Goal: Transaction & Acquisition: Purchase product/service

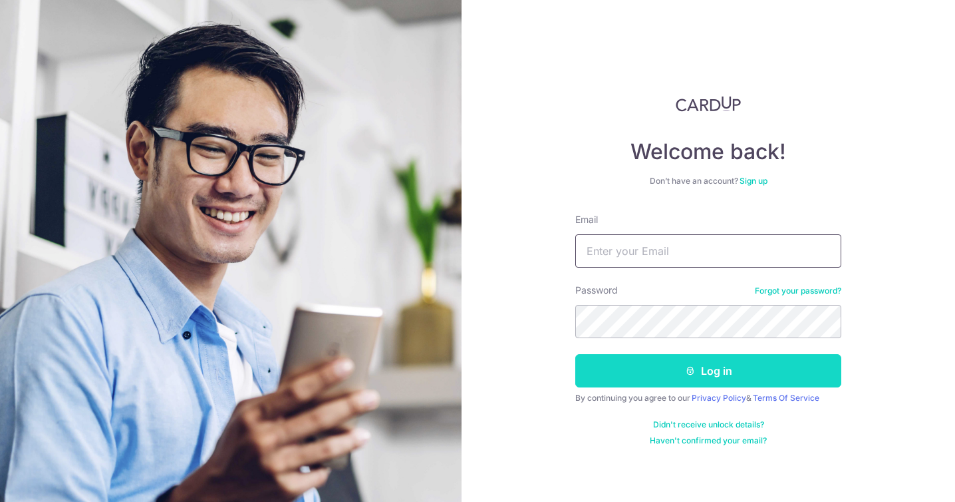
type input "chekminn@gmail.com"
click at [718, 366] on button "Log in" at bounding box center [708, 370] width 266 height 33
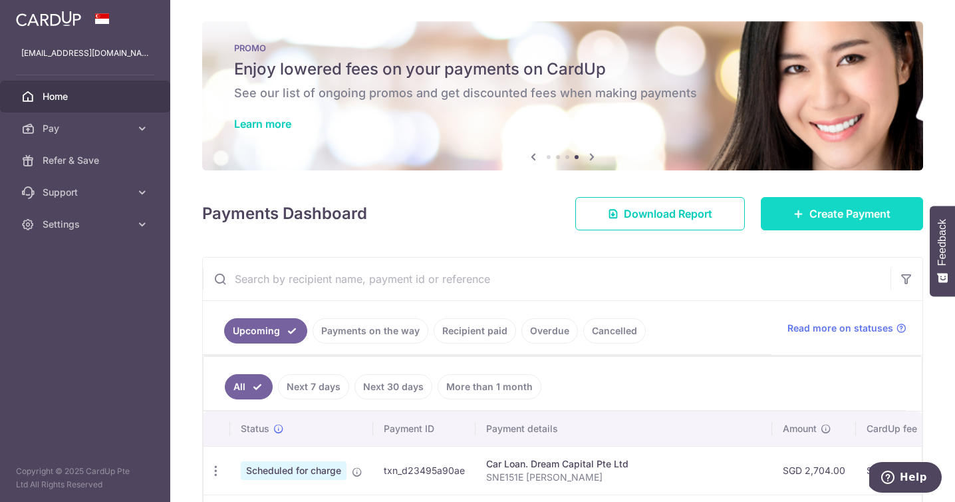
click at [817, 212] on span "Create Payment" at bounding box center [849, 214] width 81 height 16
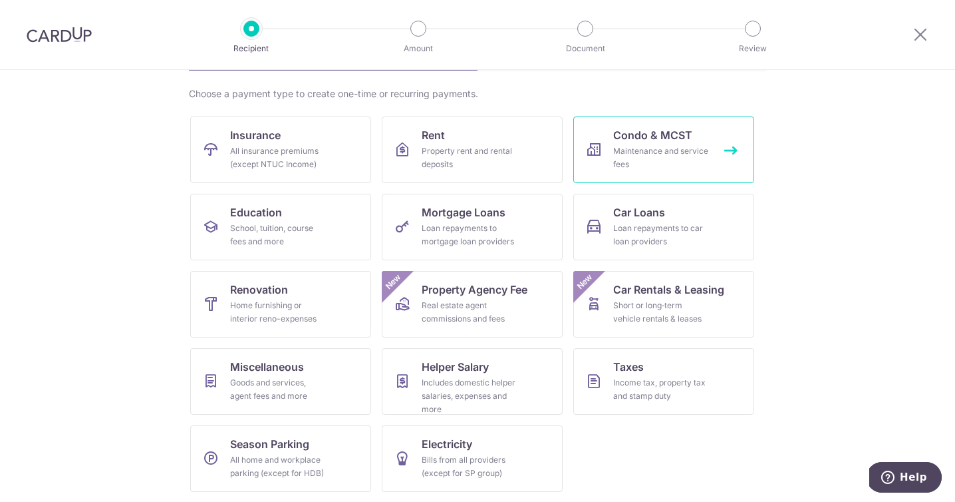
scroll to position [94, 0]
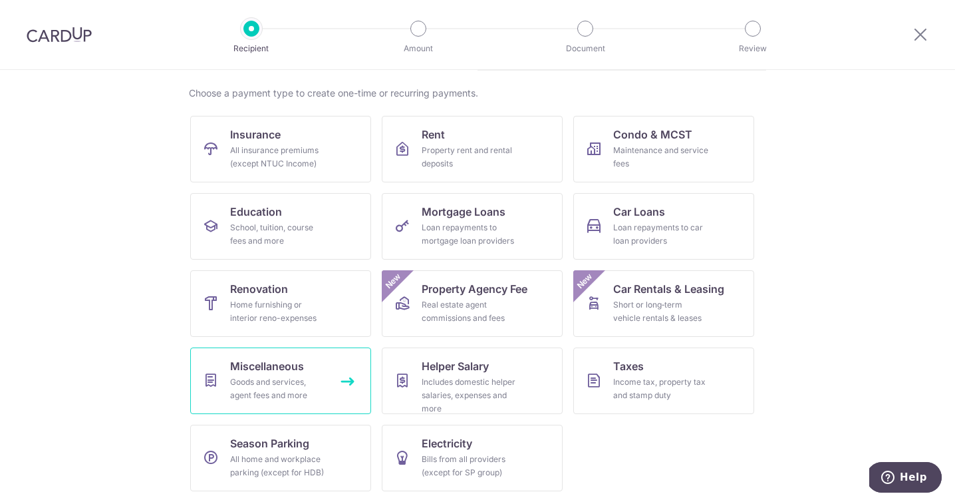
click at [269, 390] on div "Goods and services, agent fees and more" at bounding box center [278, 388] width 96 height 27
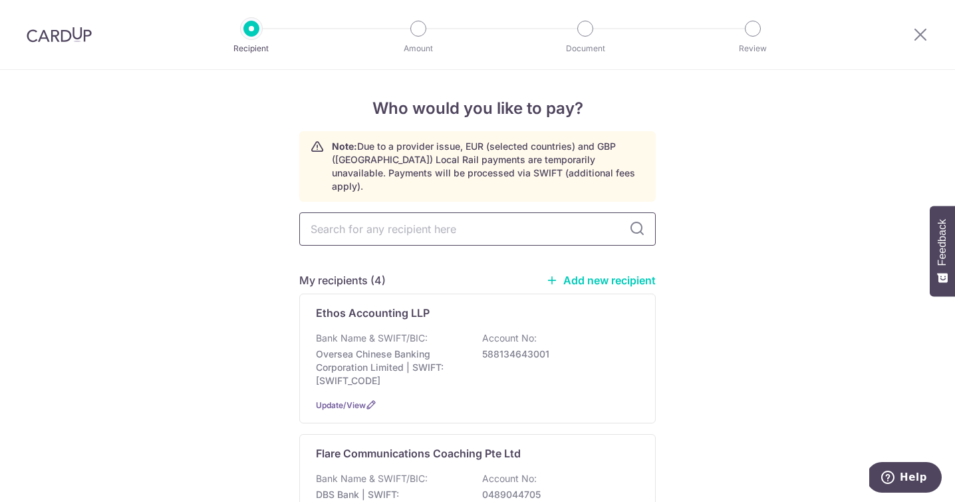
click at [538, 217] on input "text" at bounding box center [477, 228] width 357 height 33
type input "Skilio"
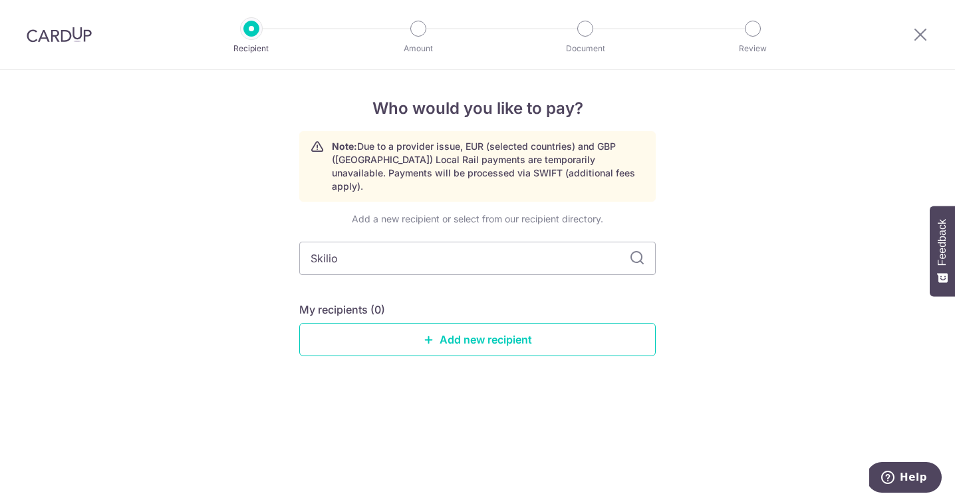
type input "Skili"
click at [468, 336] on link "Add new recipient" at bounding box center [477, 339] width 357 height 33
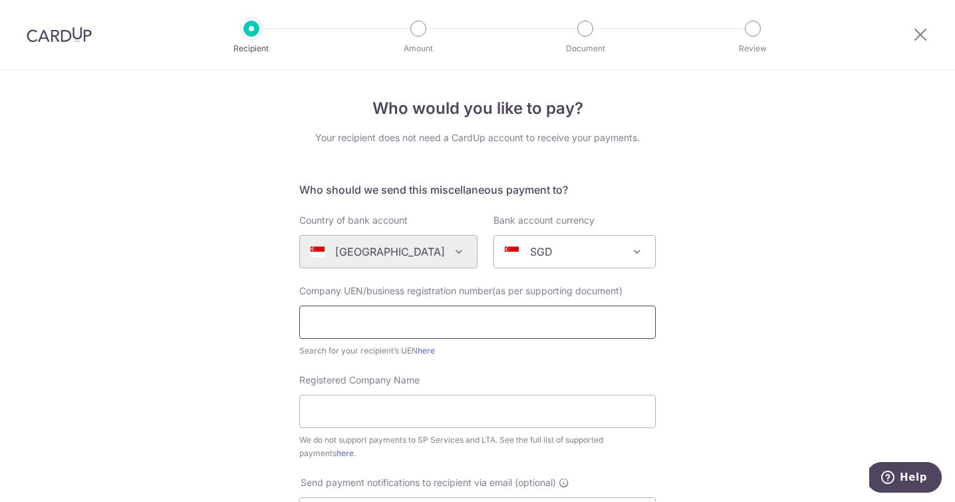
click at [554, 331] on input "text" at bounding box center [477, 321] width 357 height 33
click at [377, 319] on input "text" at bounding box center [477, 321] width 357 height 33
paste input "201943538R"
type input "201943538R"
click at [424, 351] on link "here" at bounding box center [426, 350] width 17 height 10
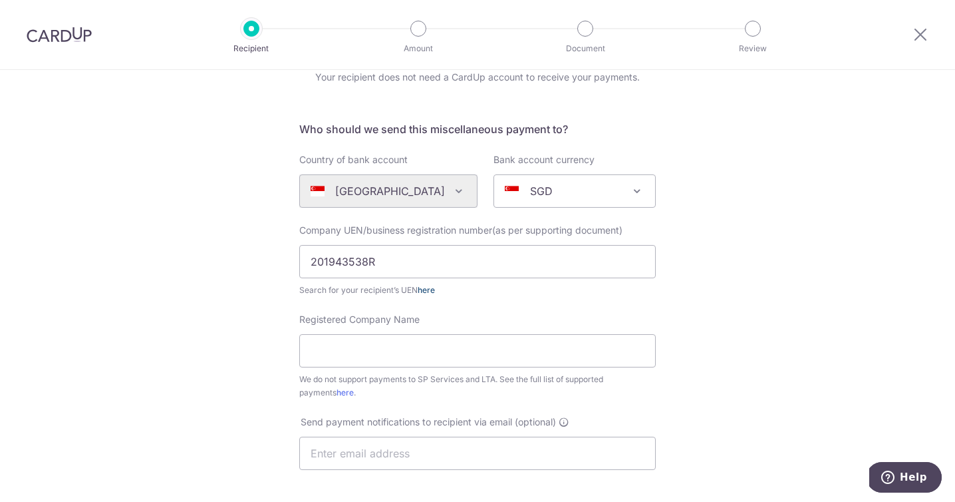
scroll to position [62, 0]
click at [567, 343] on input "Registered Company Name" at bounding box center [477, 349] width 357 height 33
paste input "SKILIO PTE LTD"
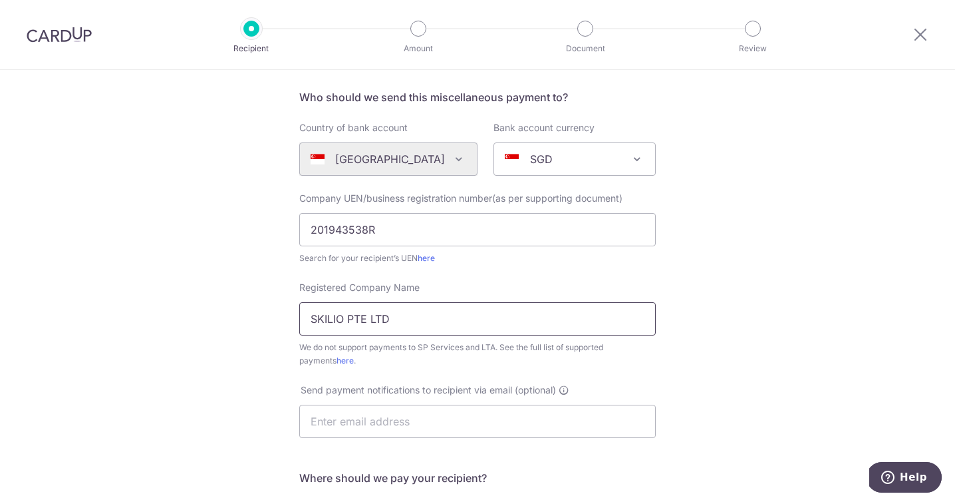
scroll to position [95, 0]
type input "SKILIO PTE LTD"
click at [609, 414] on input "text" at bounding box center [477, 418] width 357 height 33
paste input "jane@skilio.co"
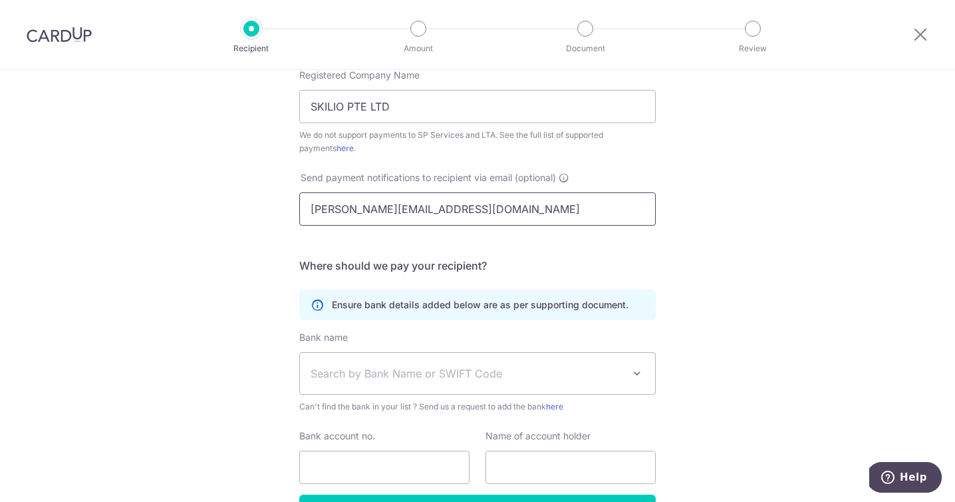
scroll to position [334, 0]
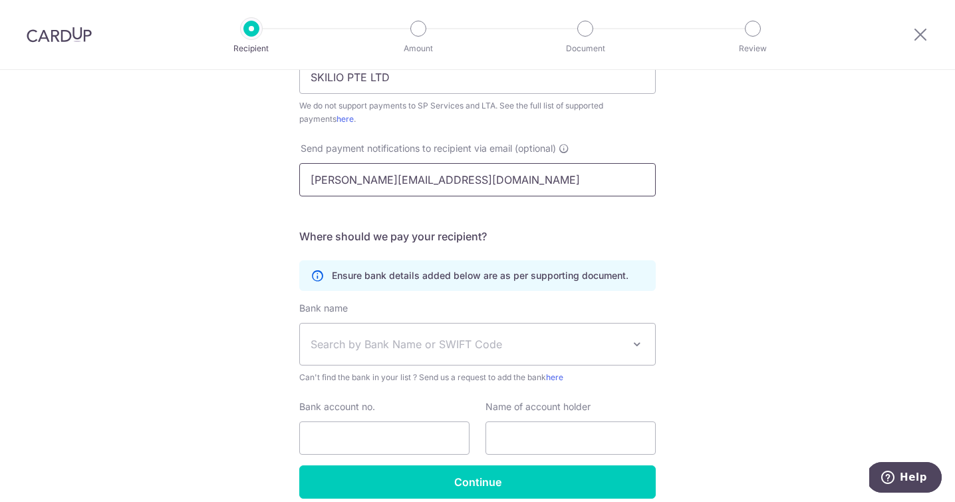
type input "jane@skilio.co"
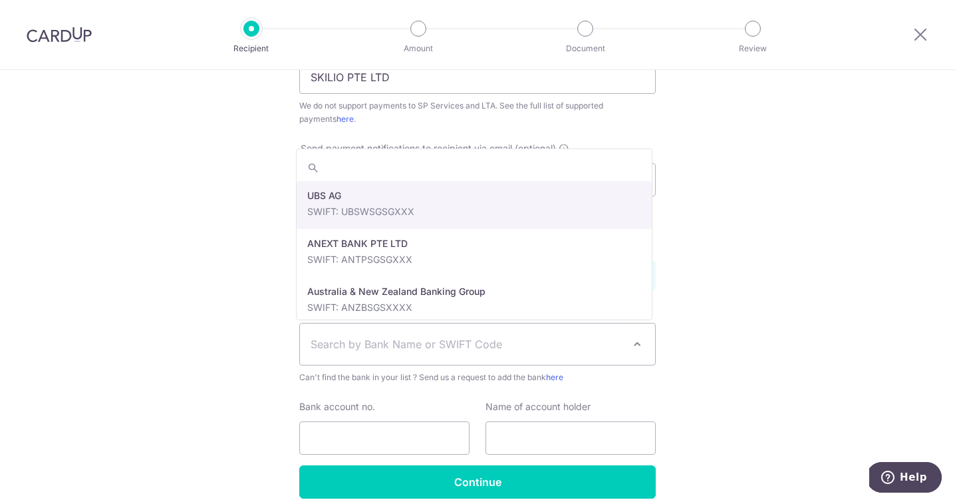
click at [428, 340] on span "Search by Bank Name or SWIFT Code" at bounding box center [467, 344] width 313 height 16
paste input "OCBCSGSGXXX"
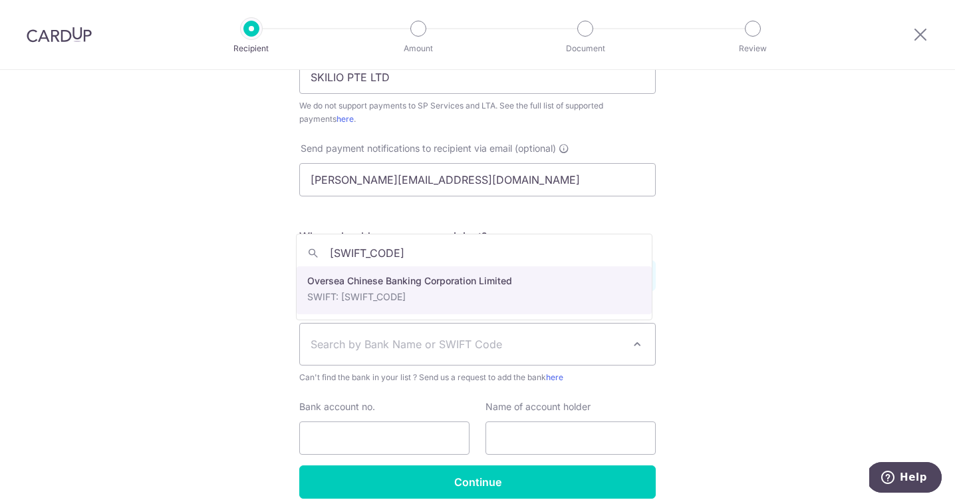
type input "OCBCSGSGXXX"
select select "12"
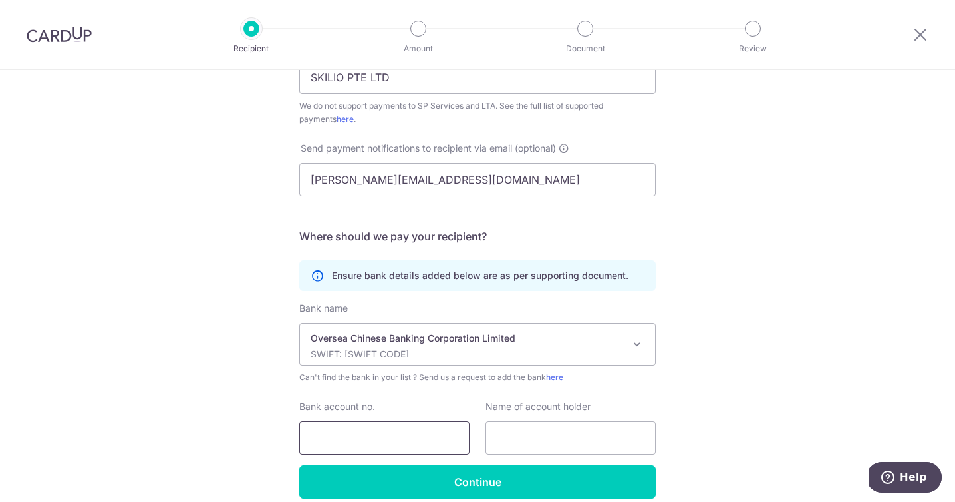
click at [396, 439] on input "Bank account no." at bounding box center [384, 437] width 170 height 33
paste input "608-064200-001"
type input "608-064200-001"
paste input "SKILIO PTE LTD"
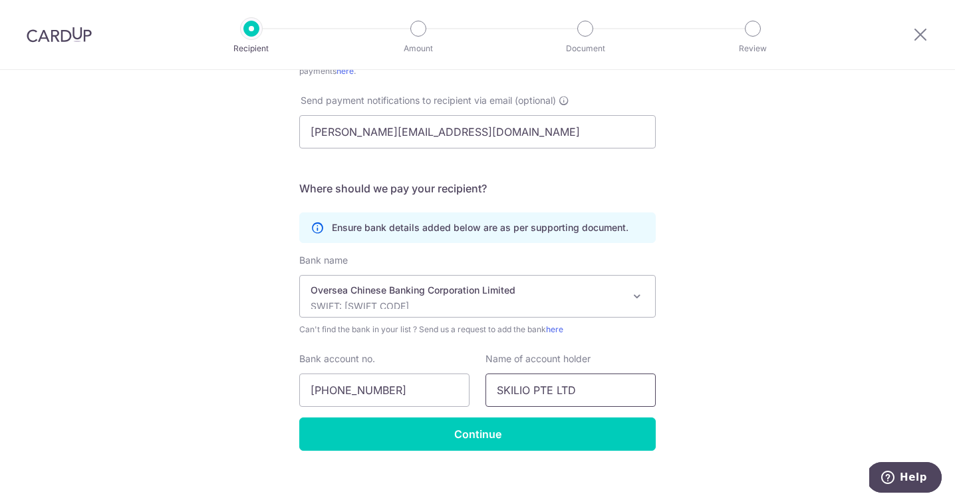
scroll to position [393, 0]
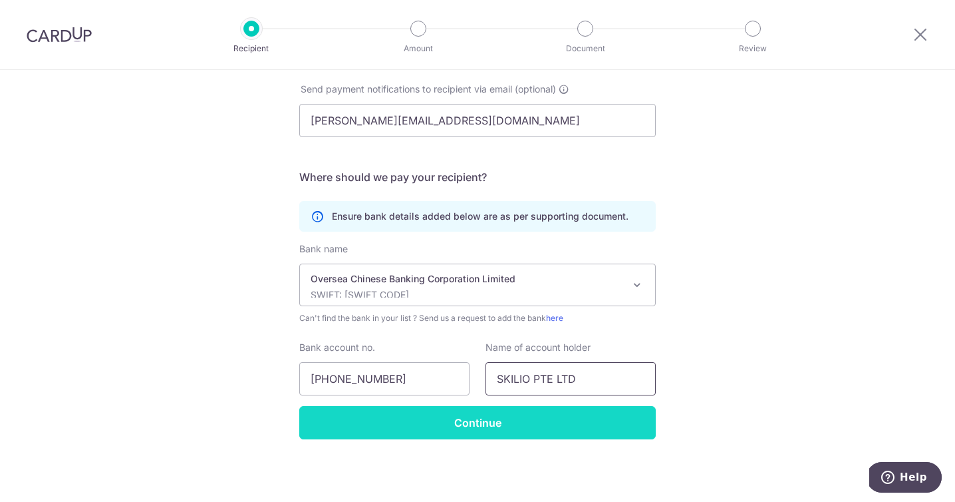
type input "SKILIO PTE LTD"
click at [540, 416] on input "Continue" at bounding box center [477, 422] width 357 height 33
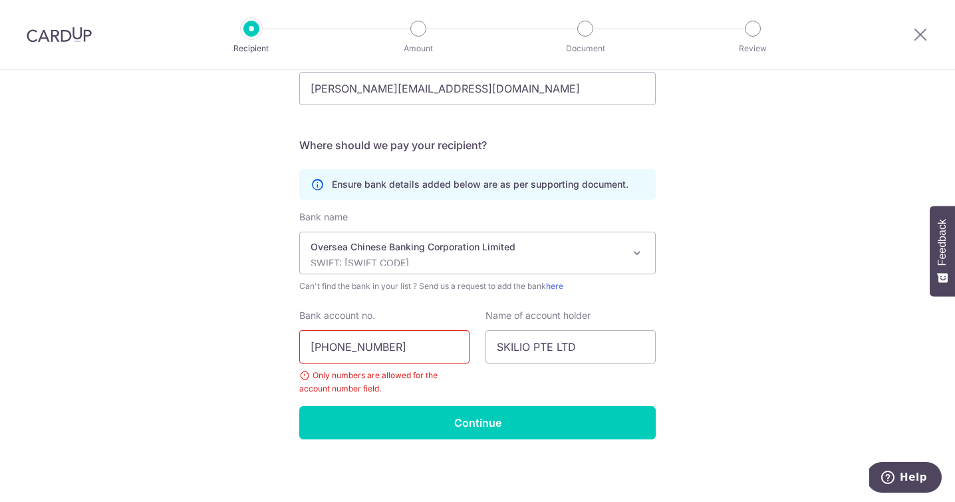
click at [331, 346] on input "[PHONE_NUMBER]" at bounding box center [384, 346] width 170 height 33
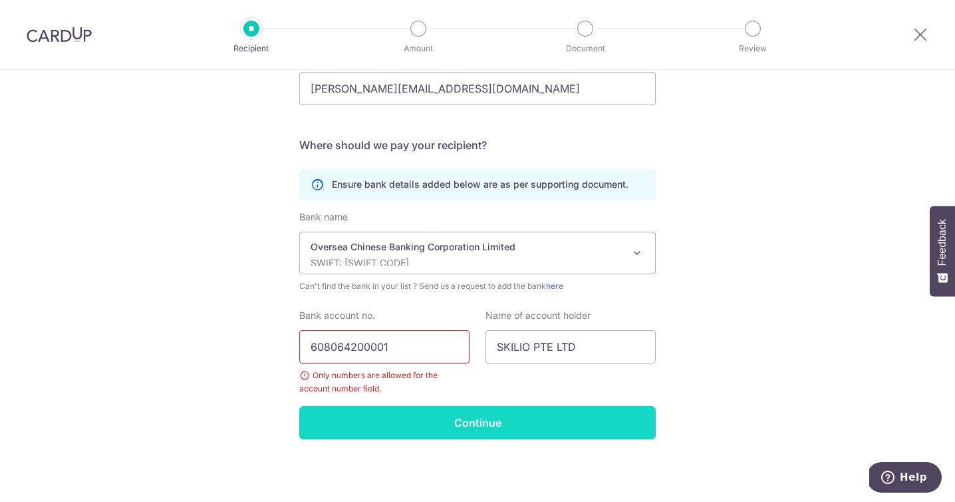
type input "608064200001"
click at [453, 415] on input "Continue" at bounding box center [477, 422] width 357 height 33
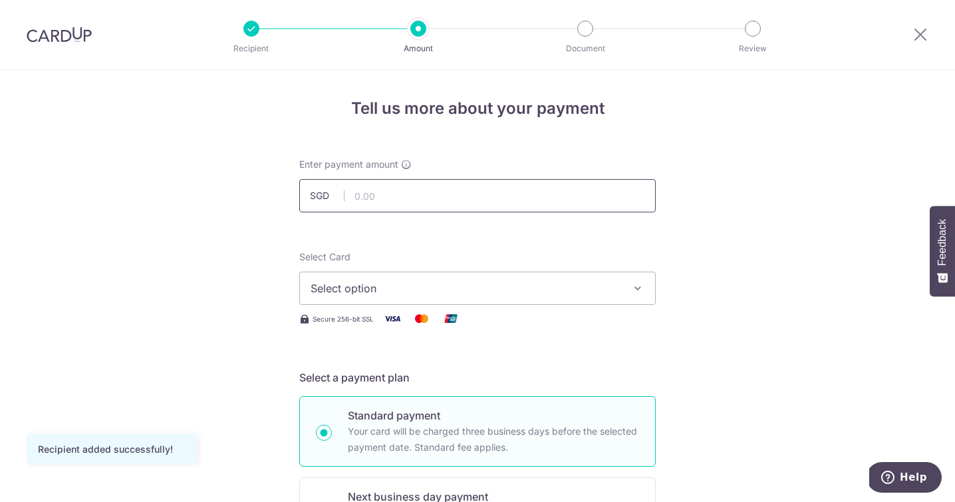
click at [409, 200] on input "text" at bounding box center [477, 195] width 357 height 33
type input "1,500.00"
click at [626, 288] on button "Select option" at bounding box center [477, 287] width 357 height 33
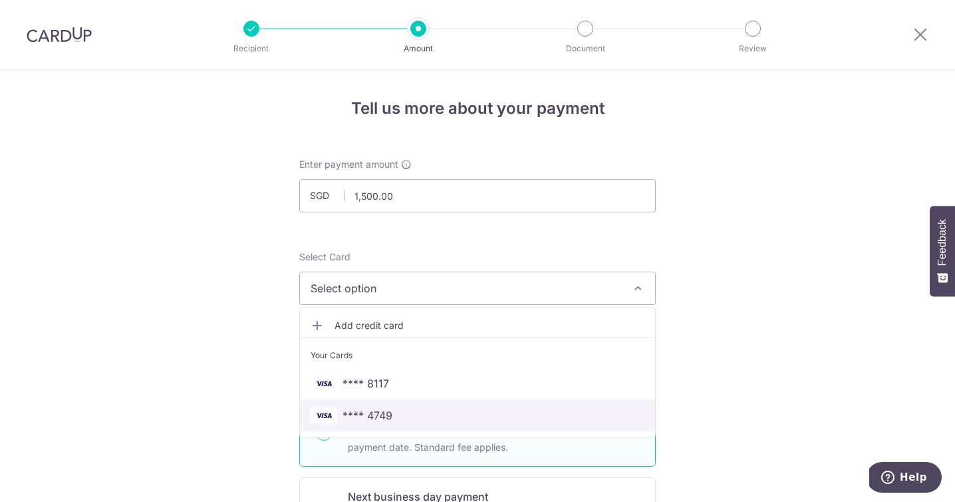
click at [533, 416] on span "**** 4749" at bounding box center [478, 415] width 334 height 16
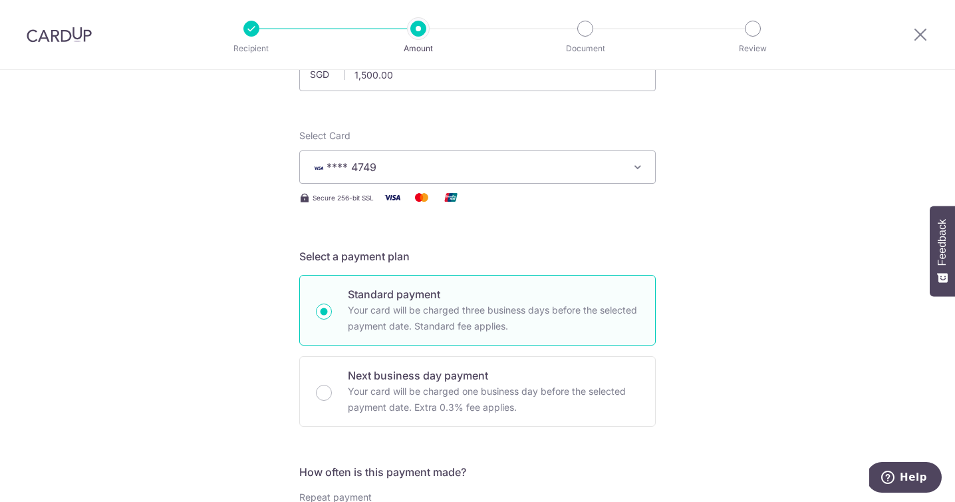
scroll to position [122, 0]
click at [603, 160] on span "**** 4749" at bounding box center [466, 166] width 310 height 16
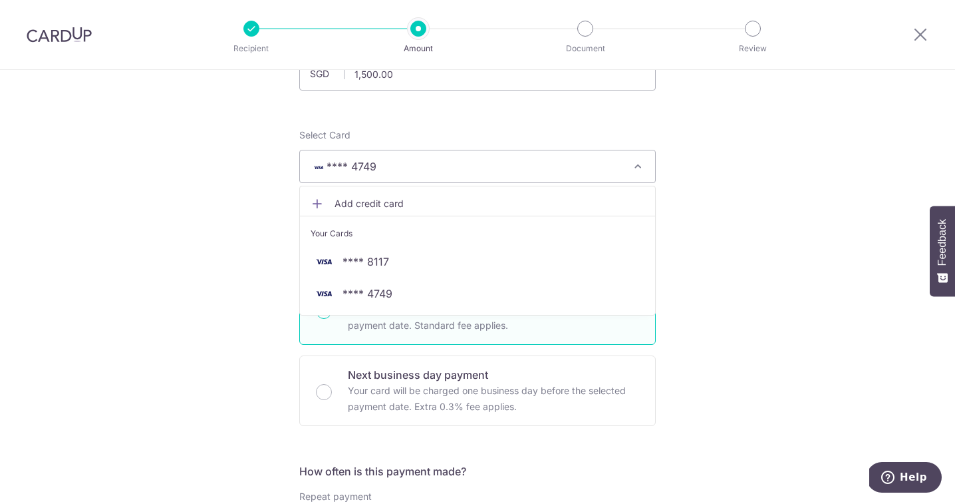
click at [352, 204] on span "Add credit card" at bounding box center [490, 203] width 310 height 13
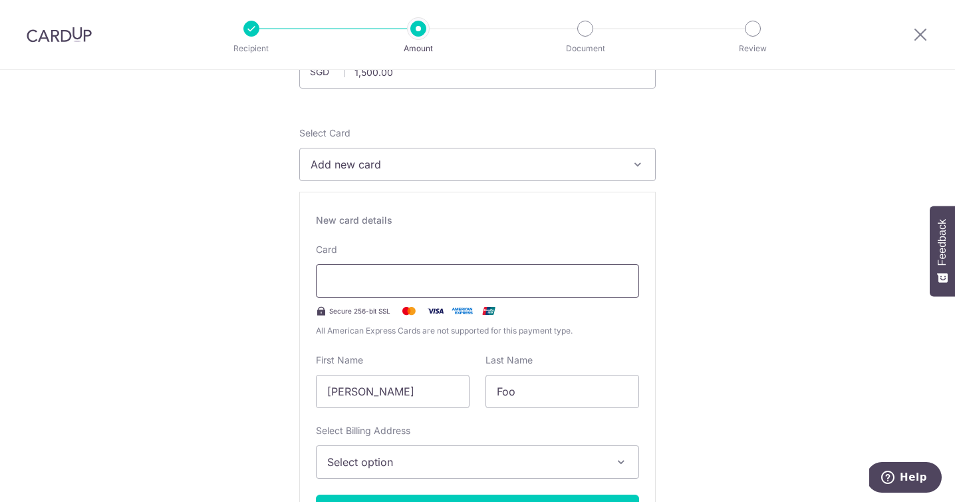
scroll to position [124, 0]
drag, startPoint x: 450, startPoint y: 390, endPoint x: 367, endPoint y: 392, distance: 83.2
click at [367, 392] on input "[PERSON_NAME]" at bounding box center [393, 390] width 154 height 33
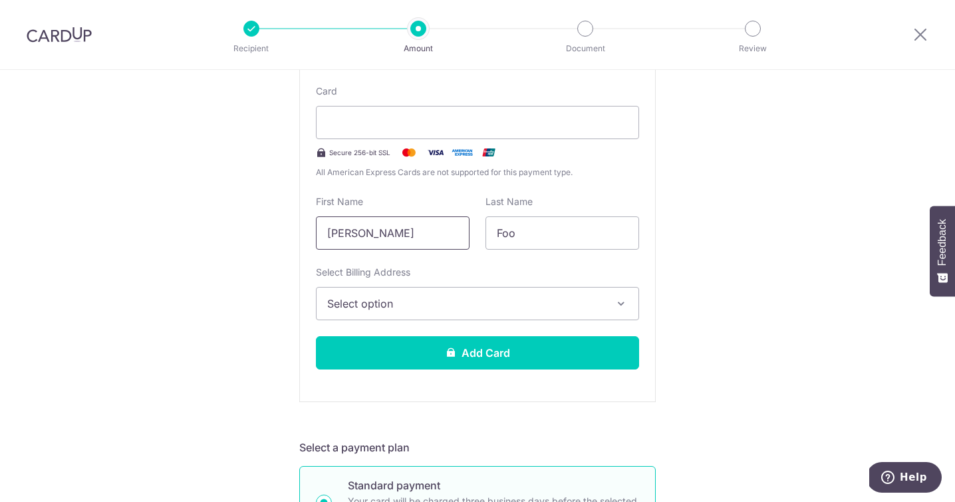
scroll to position [311, 0]
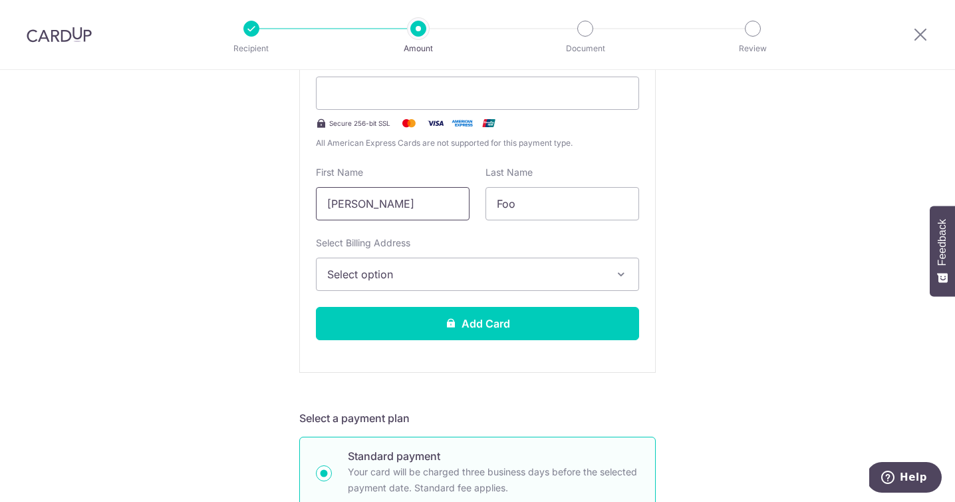
type input "[PERSON_NAME]"
click at [581, 266] on span "Select option" at bounding box center [465, 274] width 277 height 16
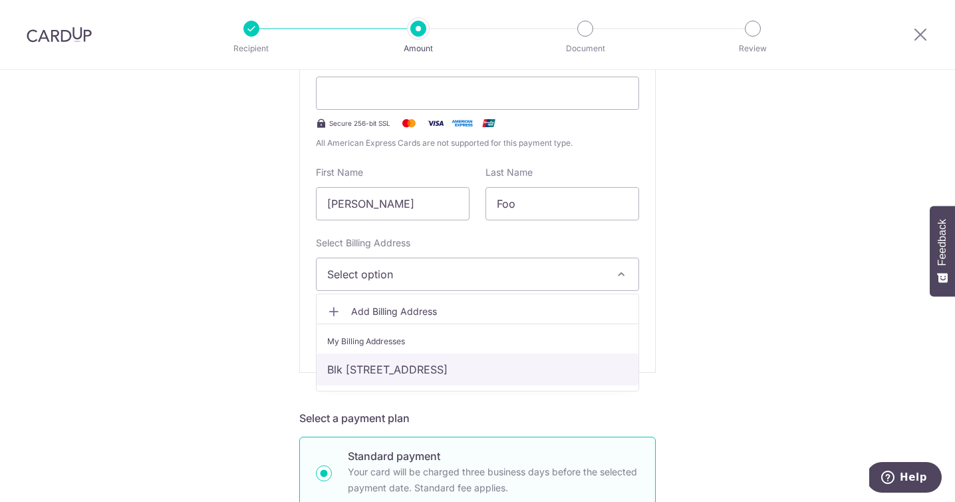
click at [553, 368] on link "Blk [STREET_ADDRESS]" at bounding box center [478, 369] width 322 height 32
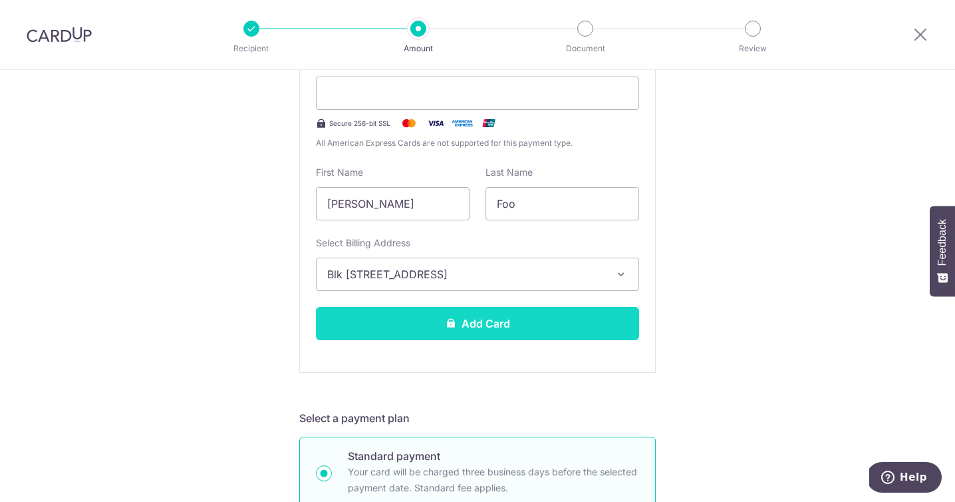
click at [537, 319] on button "Add Card" at bounding box center [477, 323] width 323 height 33
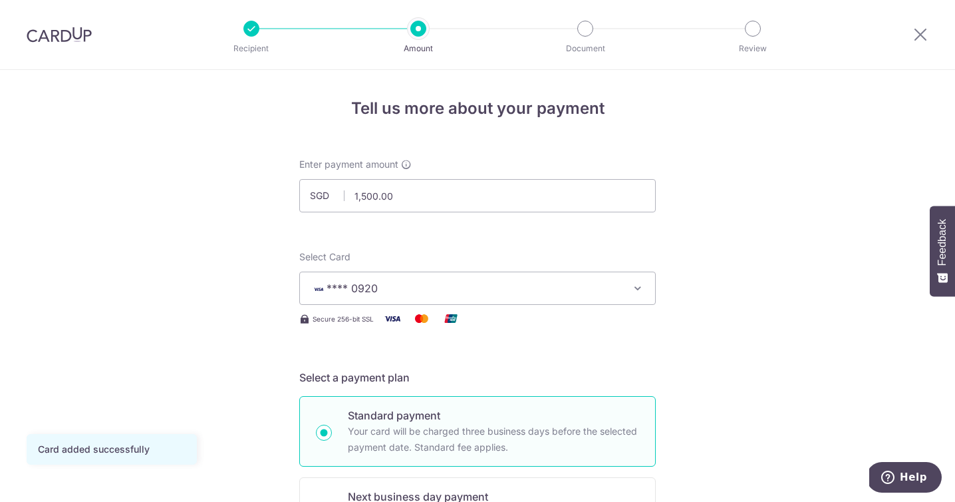
click at [635, 290] on icon "button" at bounding box center [637, 287] width 13 height 13
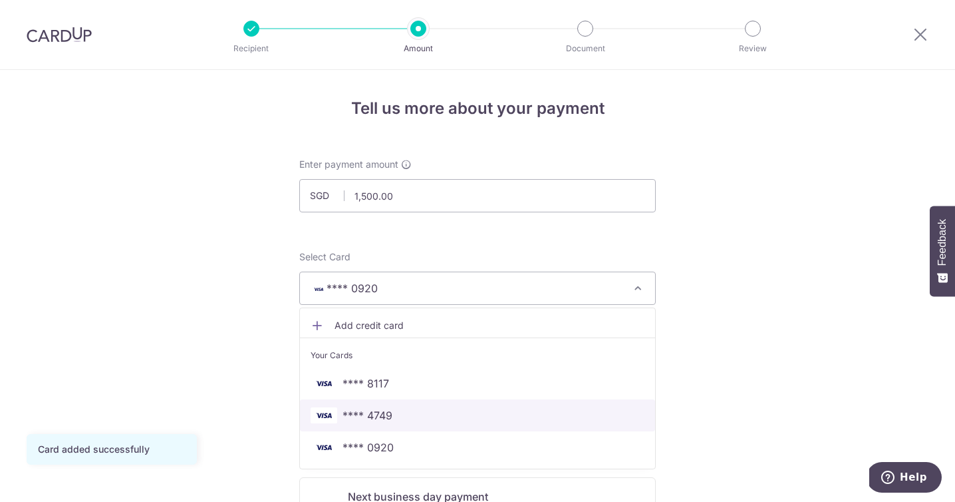
click at [529, 414] on span "**** 4749" at bounding box center [478, 415] width 334 height 16
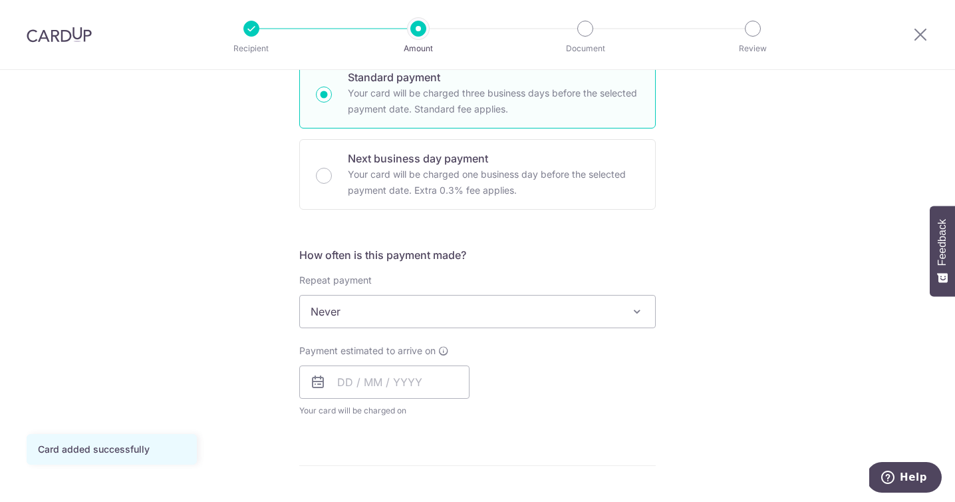
scroll to position [342, 0]
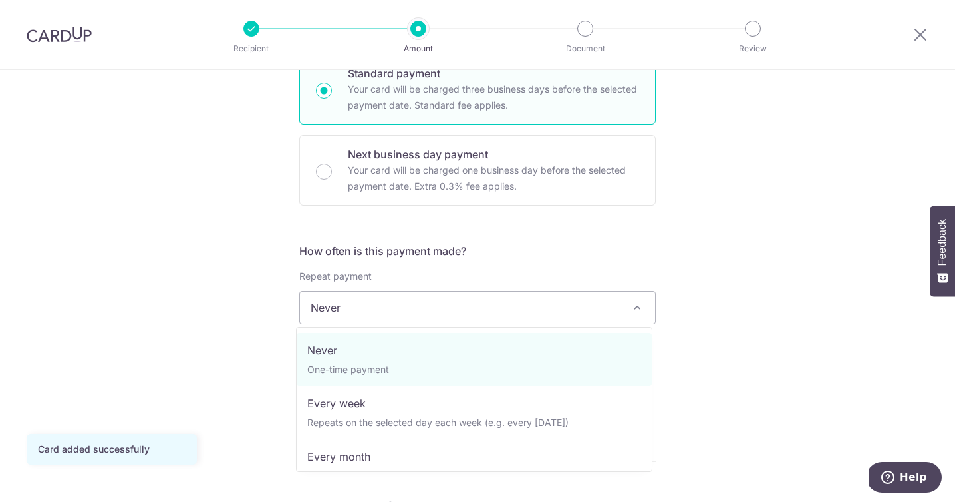
click at [631, 312] on span at bounding box center [637, 307] width 16 height 16
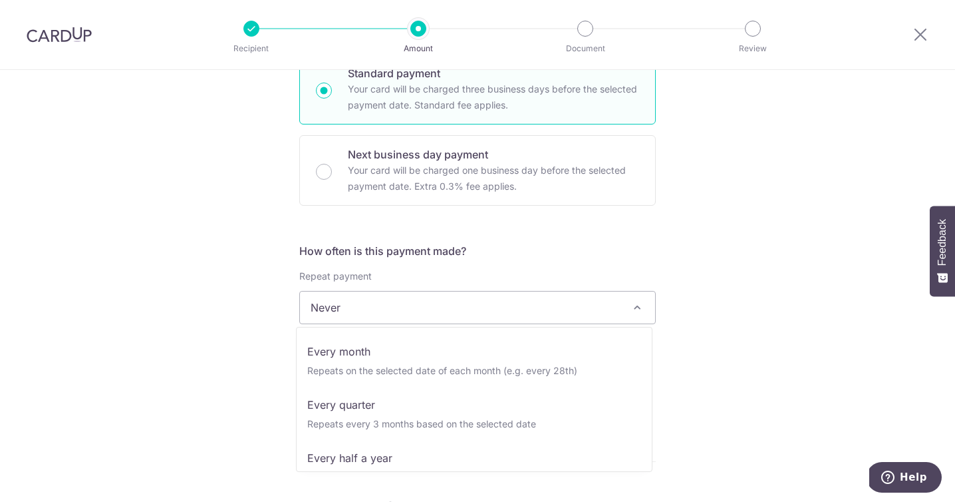
scroll to position [78, 0]
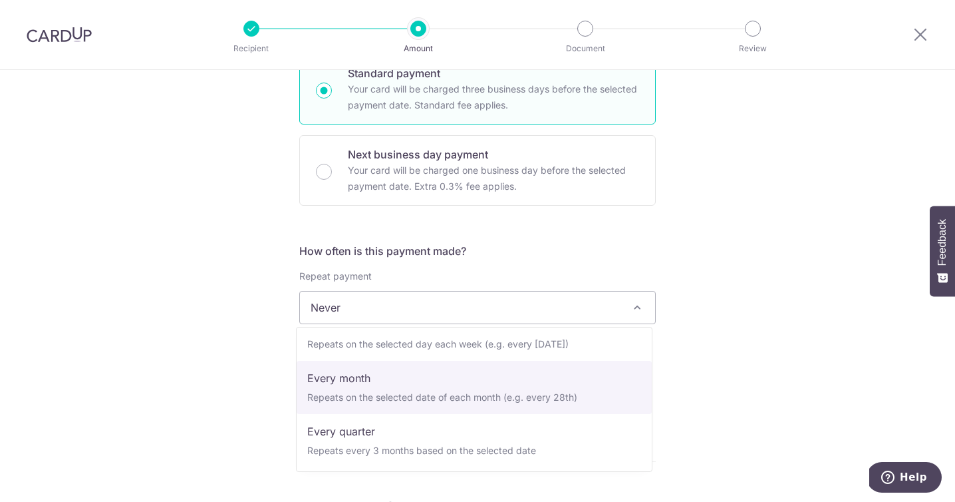
select select "3"
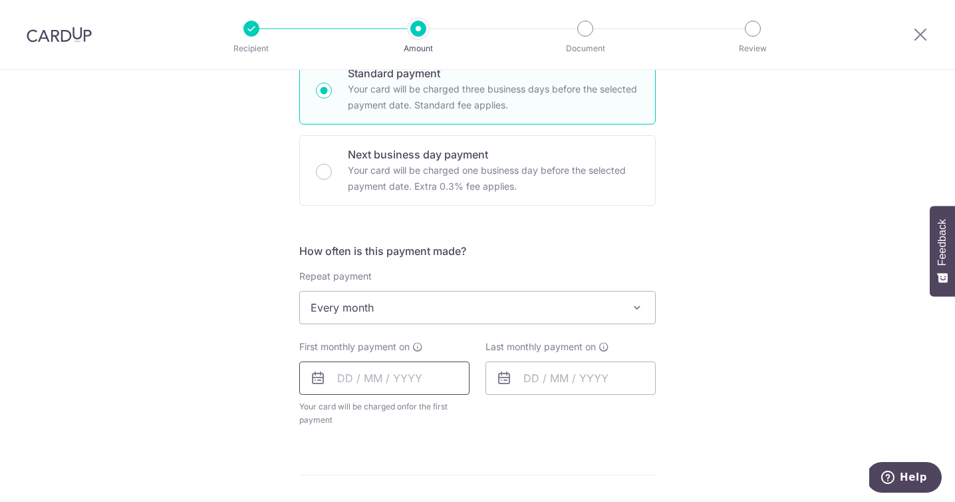
click at [442, 379] on input "text" at bounding box center [384, 377] width 170 height 33
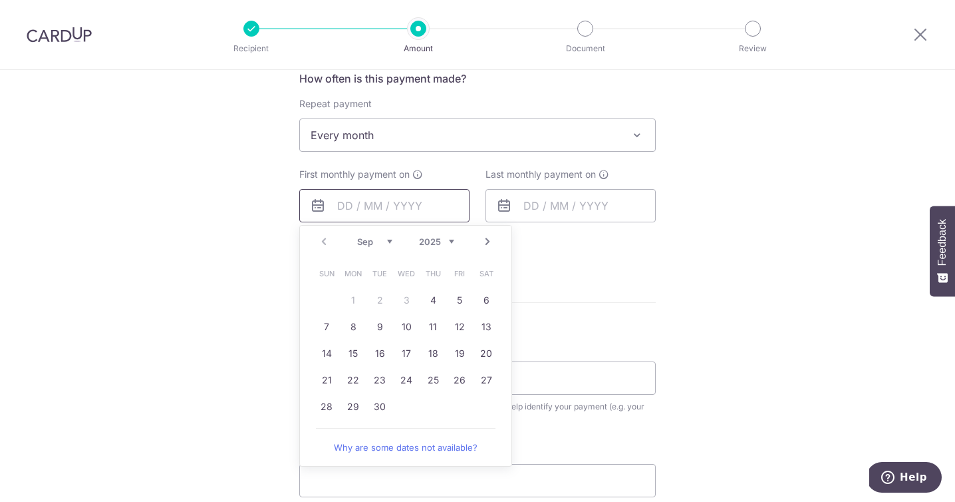
scroll to position [561, 0]
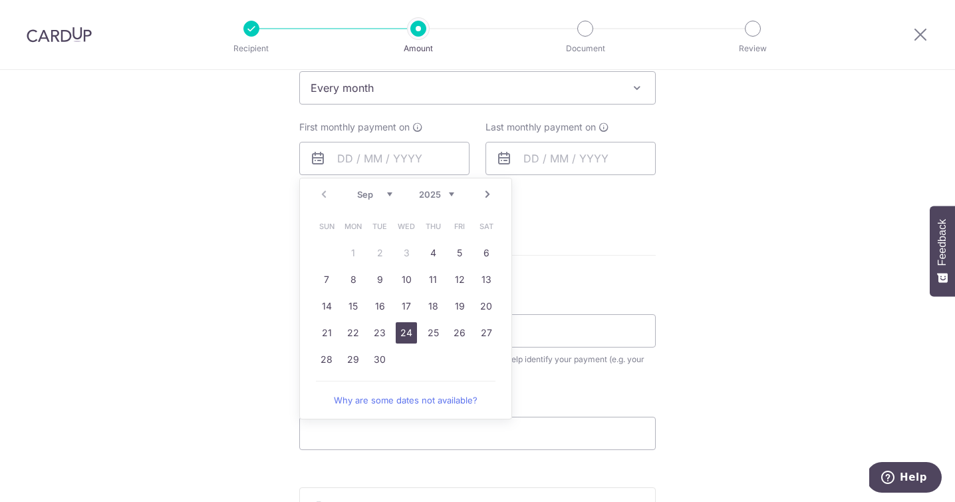
click at [404, 335] on link "24" at bounding box center [406, 332] width 21 height 21
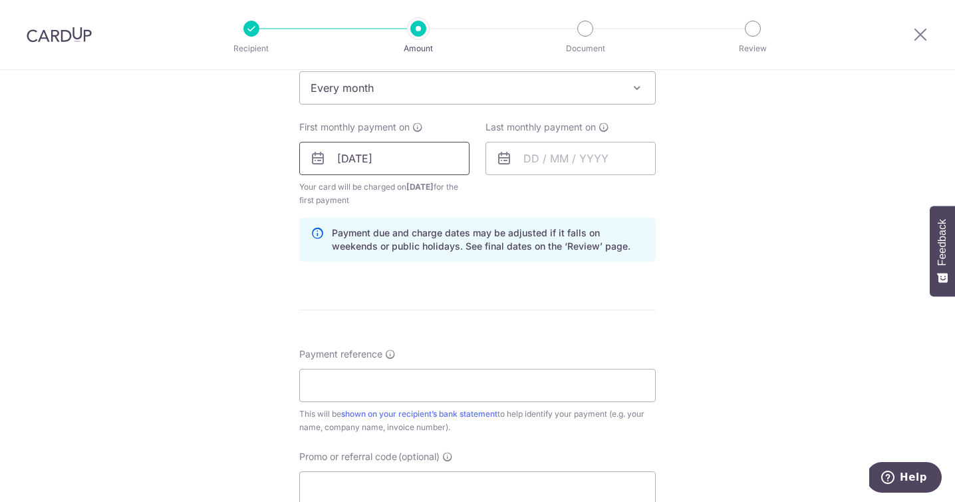
click at [440, 164] on input "[DATE]" at bounding box center [384, 158] width 170 height 33
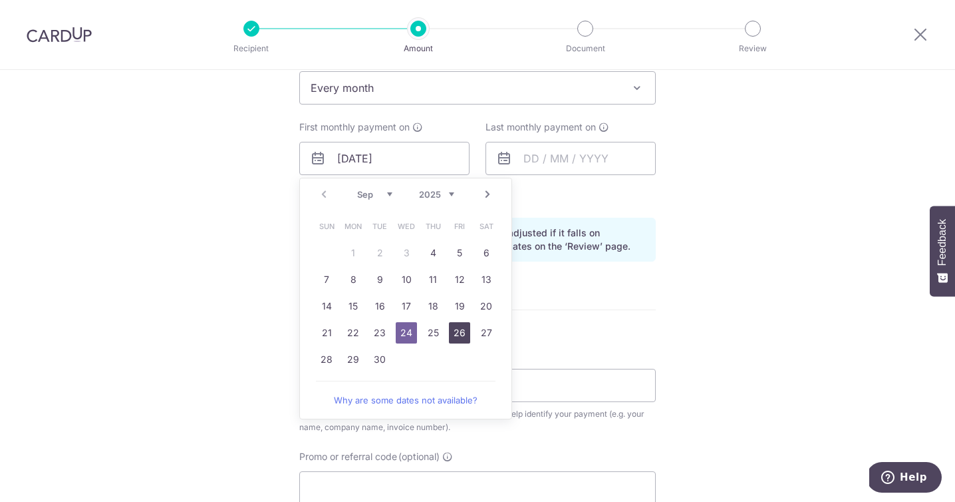
click at [459, 335] on link "26" at bounding box center [459, 332] width 21 height 21
type input "[DATE]"
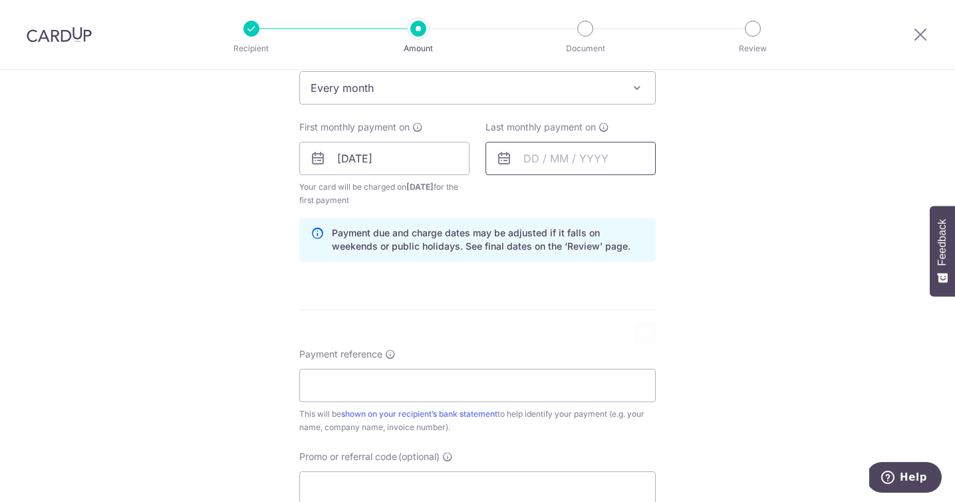
click at [631, 164] on input "text" at bounding box center [571, 158] width 170 height 33
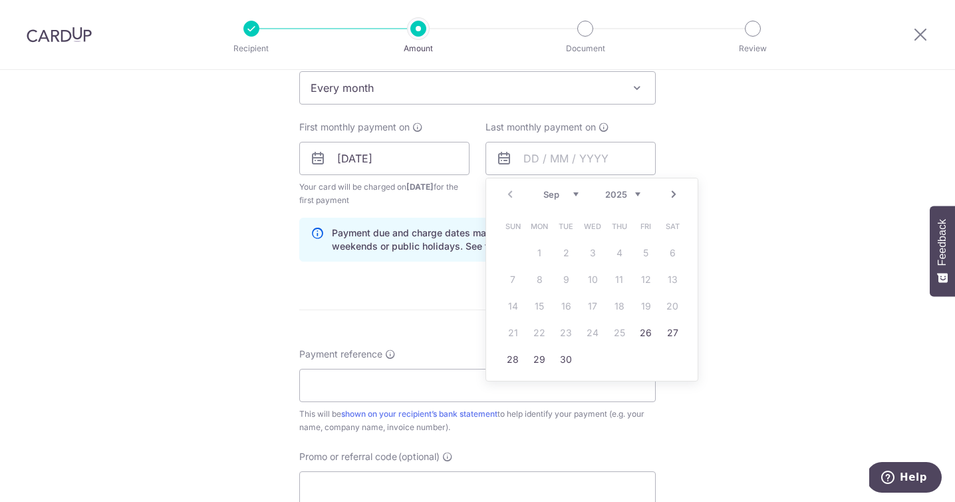
click at [567, 195] on select "Sep Oct Nov Dec" at bounding box center [560, 194] width 35 height 11
click at [567, 334] on link "23" at bounding box center [565, 332] width 21 height 21
type input "[DATE]"
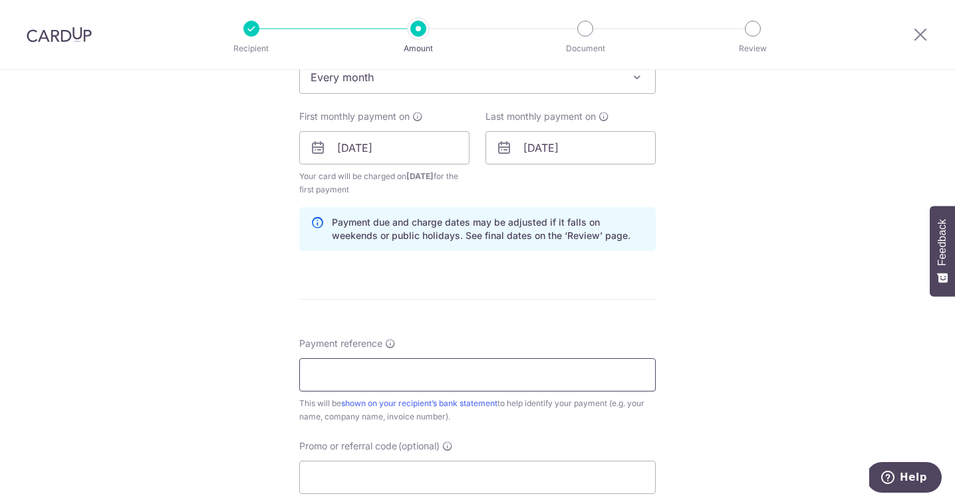
scroll to position [573, 0]
click at [591, 374] on input "Payment reference" at bounding box center [477, 373] width 357 height 33
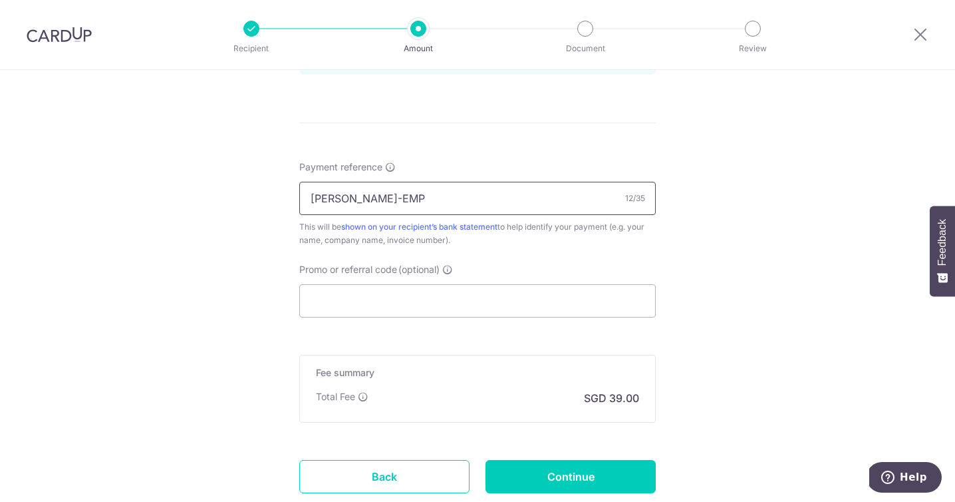
scroll to position [770, 0]
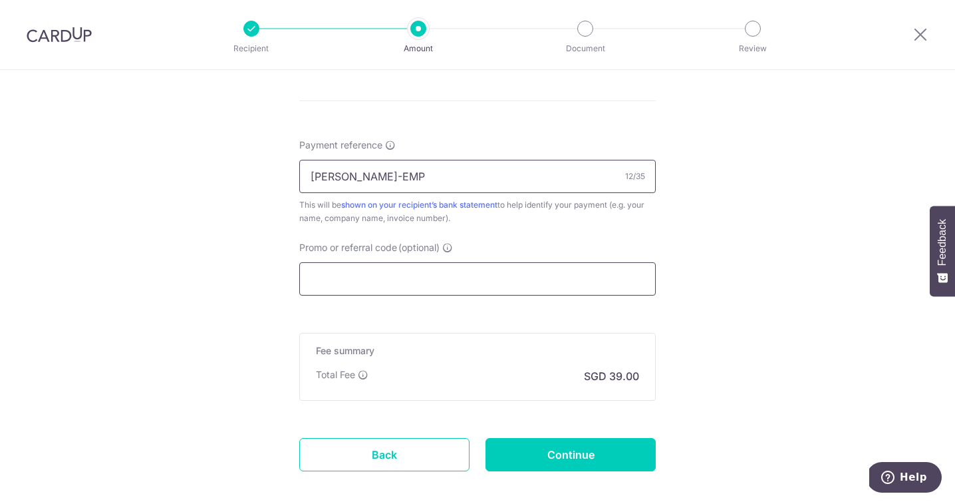
type input "[PERSON_NAME]-EMP"
click at [569, 289] on input "Promo or referral code (optional)" at bounding box center [477, 278] width 357 height 33
click at [456, 281] on input "Promo or referral code (optional)" at bounding box center [477, 278] width 357 height 33
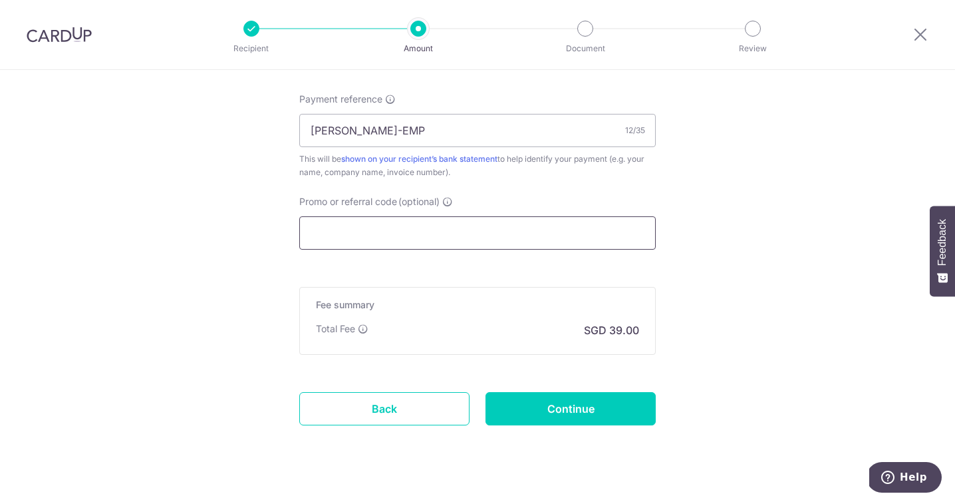
scroll to position [839, 0]
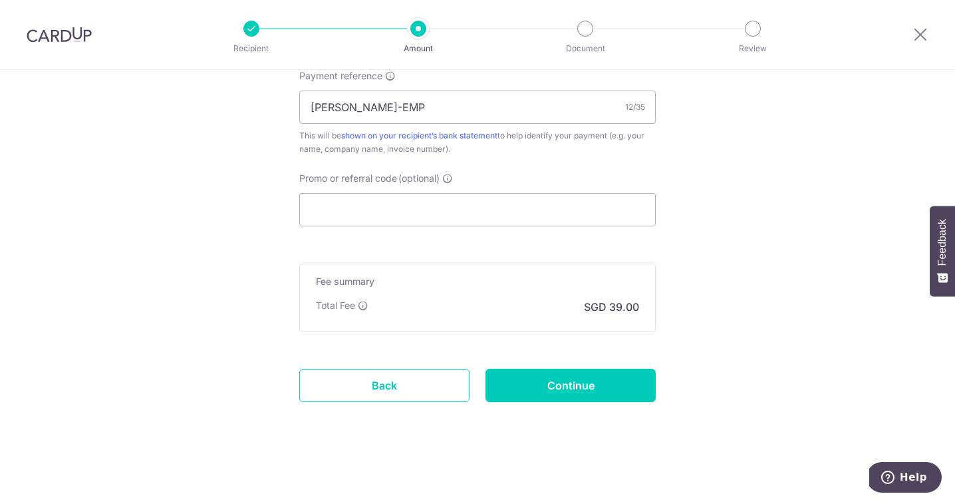
click at [907, 484] on button "Help" at bounding box center [904, 477] width 75 height 31
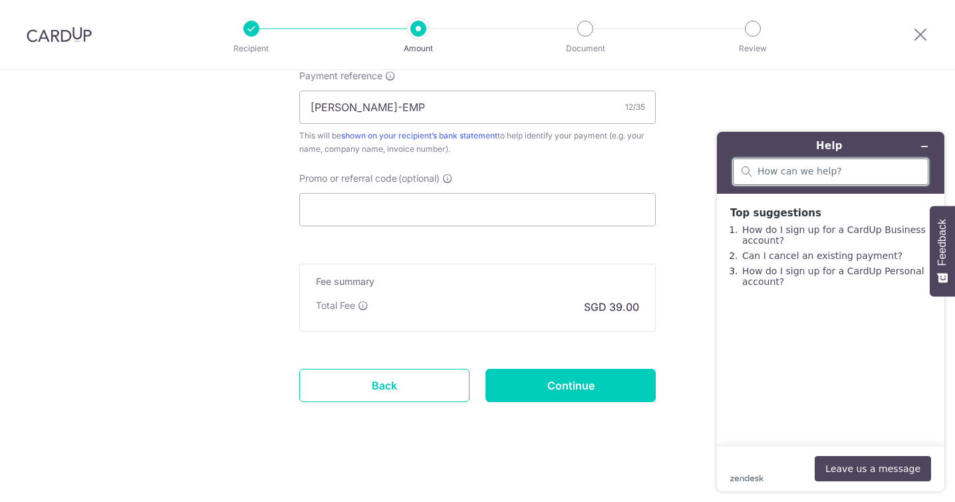
click at [848, 175] on input "search" at bounding box center [839, 172] width 162 height 12
click at [879, 461] on button "Leave us a message" at bounding box center [873, 468] width 116 height 25
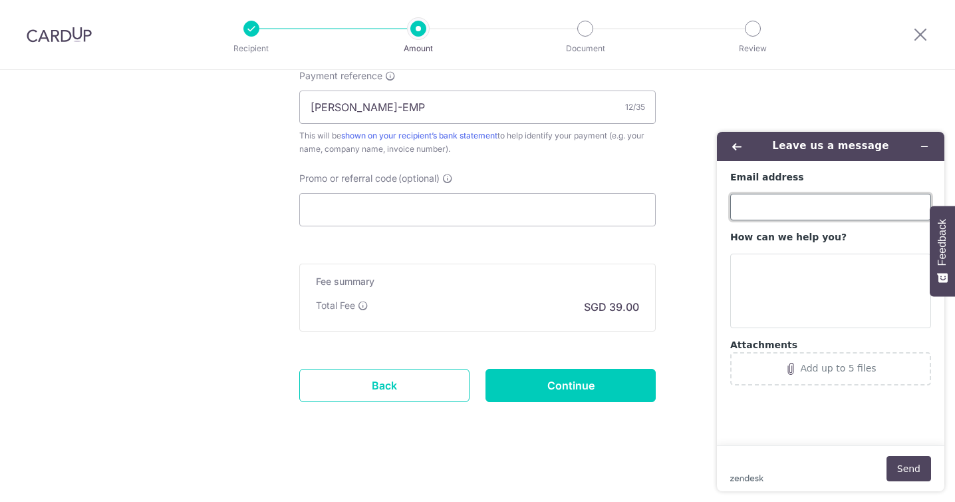
click at [775, 200] on input "Email address" at bounding box center [830, 207] width 201 height 27
type input "[EMAIL_ADDRESS][DOMAIN_NAME]"
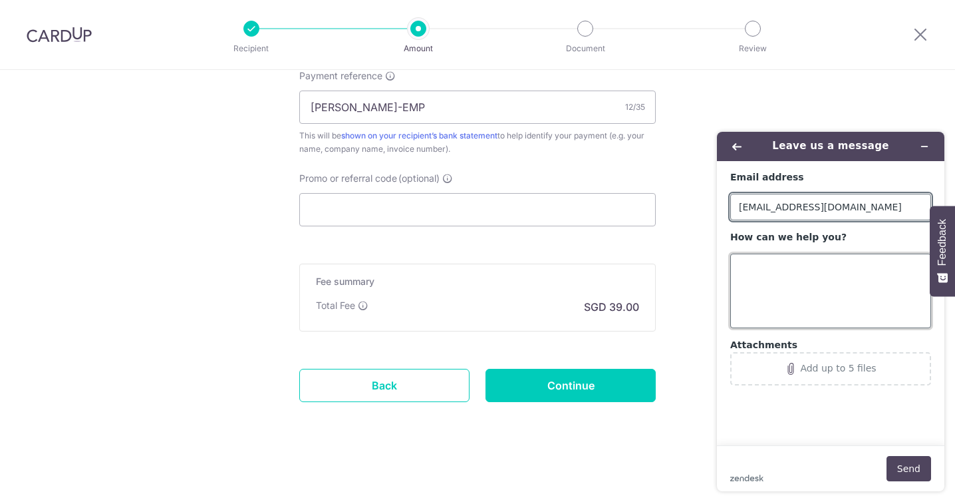
click at [775, 255] on textarea "How can we help you?" at bounding box center [830, 290] width 201 height 74
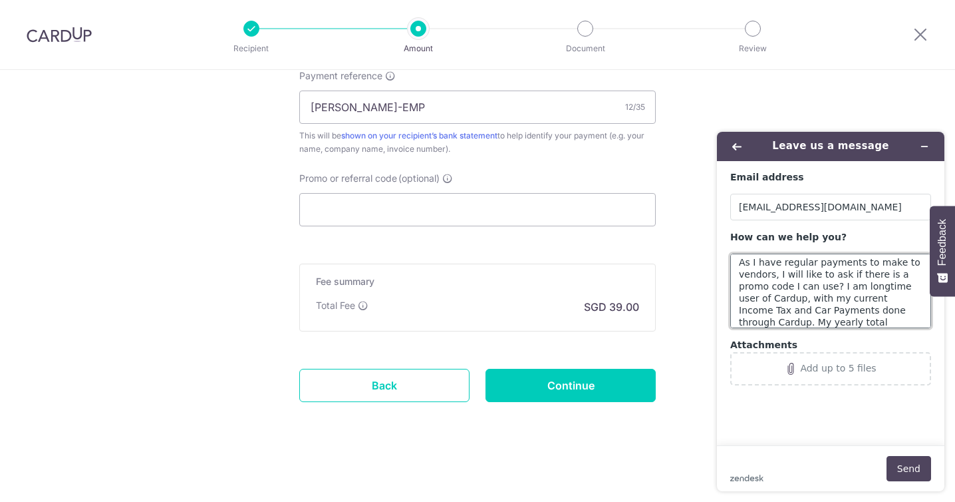
scroll to position [41, 0]
type textarea "Hi team, As I have regular payments to make to vendors, I will like to ask if t…"
click at [905, 470] on button "Send" at bounding box center [909, 468] width 45 height 25
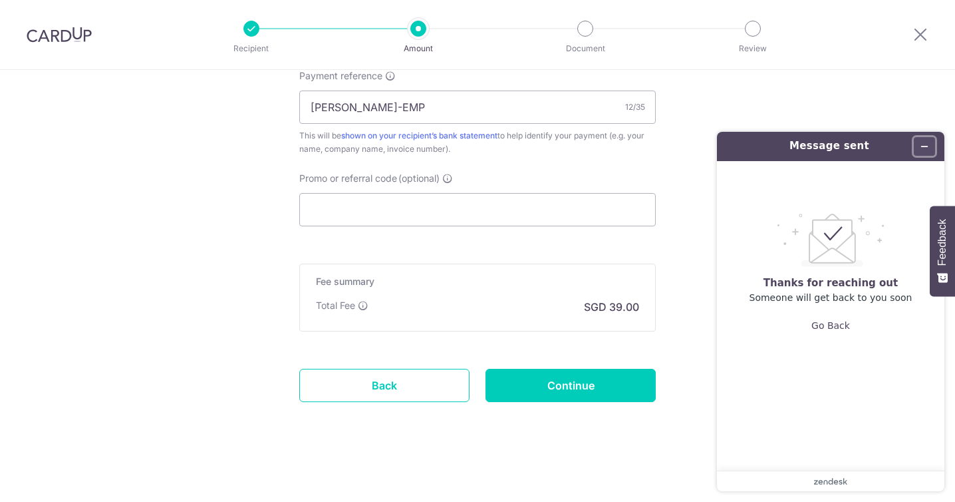
click at [926, 146] on icon "Minimize widget" at bounding box center [925, 146] width 6 height 0
